Goal: Transaction & Acquisition: Purchase product/service

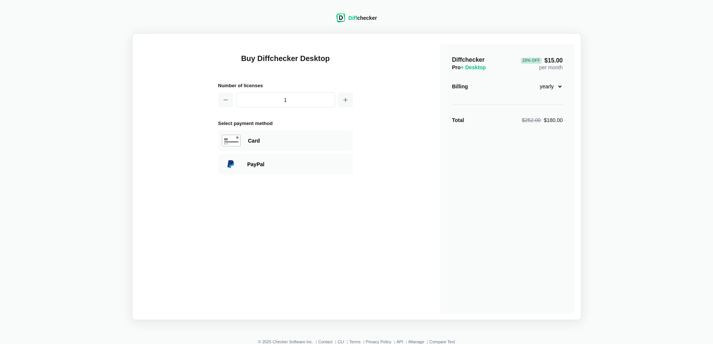
click at [560, 88] on select "monthly yearly" at bounding box center [547, 86] width 32 height 13
click at [531, 80] on select "monthly yearly" at bounding box center [547, 86] width 32 height 13
click at [562, 83] on select "monthly yearly" at bounding box center [547, 86] width 32 height 13
select select "desktop-yearly-180"
click at [531, 80] on select "monthly yearly" at bounding box center [547, 86] width 32 height 13
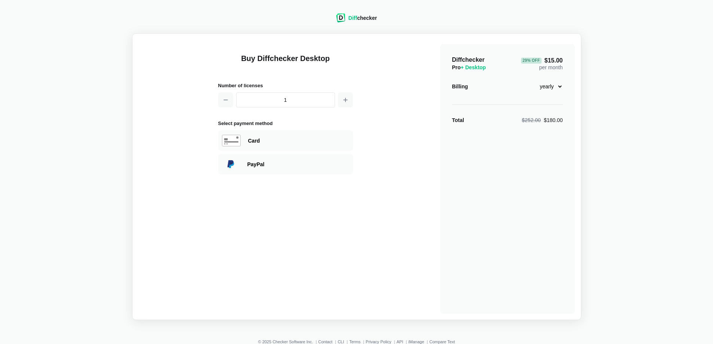
drag, startPoint x: 218, startPoint y: 246, endPoint x: 221, endPoint y: 243, distance: 4.0
click at [218, 246] on div "Buy Diffchecker Desktop Number of licenses 1 Select payment method Visa MasterC…" at bounding box center [285, 178] width 135 height 269
click at [231, 245] on div "Buy Diffchecker Desktop Number of licenses 1 Select payment method Visa MasterC…" at bounding box center [285, 178] width 135 height 269
click at [232, 227] on div "Buy Diffchecker Desktop Number of licenses 1 Select payment method Visa MasterC…" at bounding box center [285, 178] width 135 height 269
click at [189, 239] on div "Buy Diffchecker Desktop Number of licenses 1 Select payment method Visa MasterC…" at bounding box center [356, 177] width 436 height 274
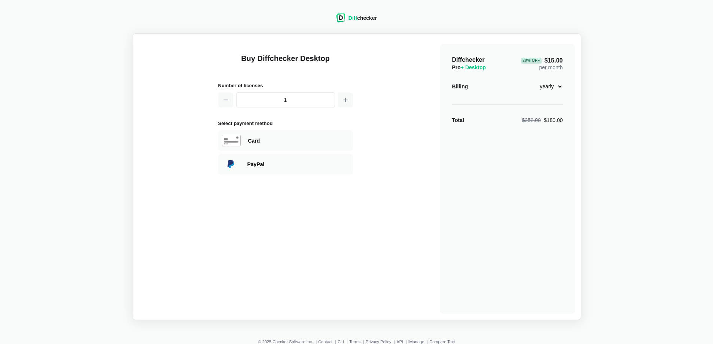
drag, startPoint x: 194, startPoint y: 264, endPoint x: 189, endPoint y: 257, distance: 8.1
click at [194, 264] on div "Buy Diffchecker Desktop Number of licenses 1 Select payment method Visa MasterC…" at bounding box center [356, 177] width 436 height 274
click at [238, 278] on div "Buy Diffchecker Desktop Number of licenses 1 Select payment method Visa MasterC…" at bounding box center [285, 178] width 135 height 269
